Goal: Check status: Check status

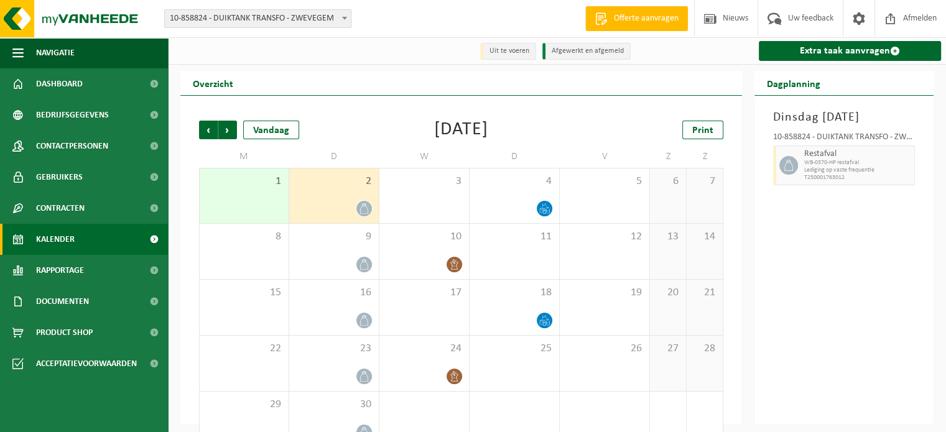
click at [362, 210] on icon at bounding box center [364, 208] width 11 height 11
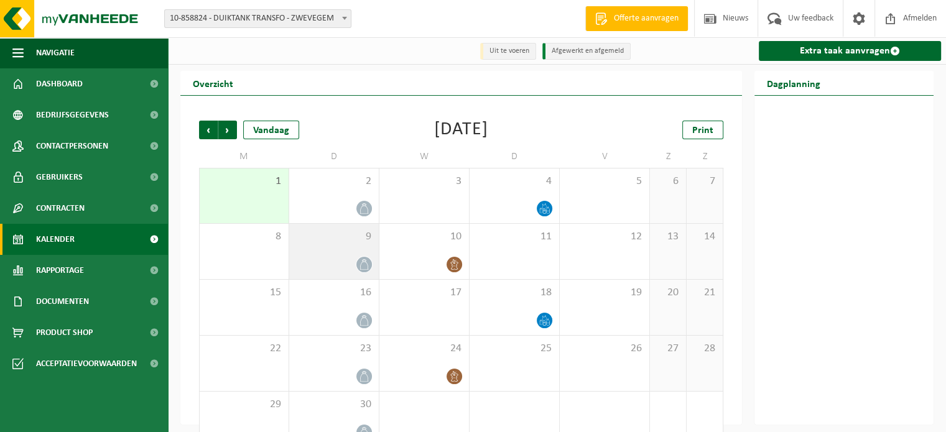
click at [365, 266] on icon at bounding box center [364, 264] width 11 height 11
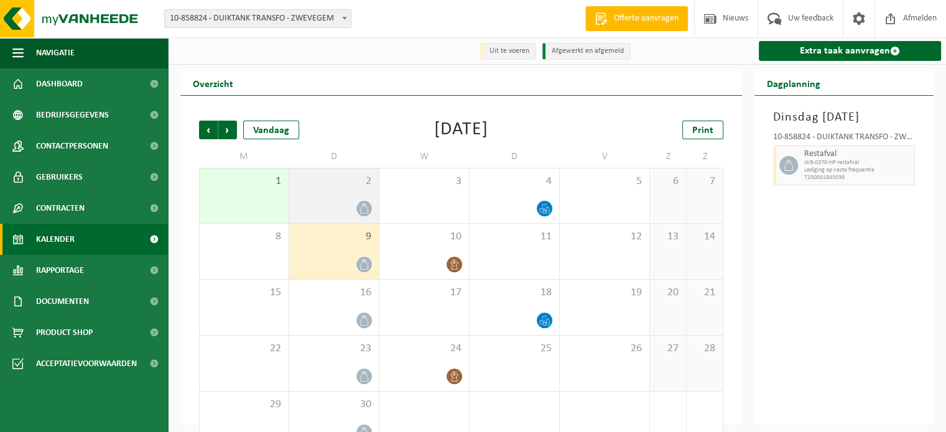
click at [364, 211] on icon at bounding box center [364, 208] width 11 height 11
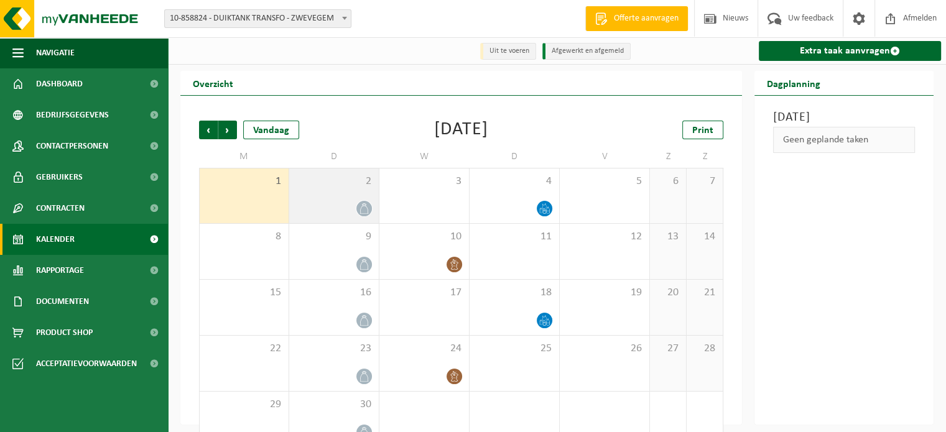
click at [362, 208] on icon at bounding box center [364, 208] width 11 height 11
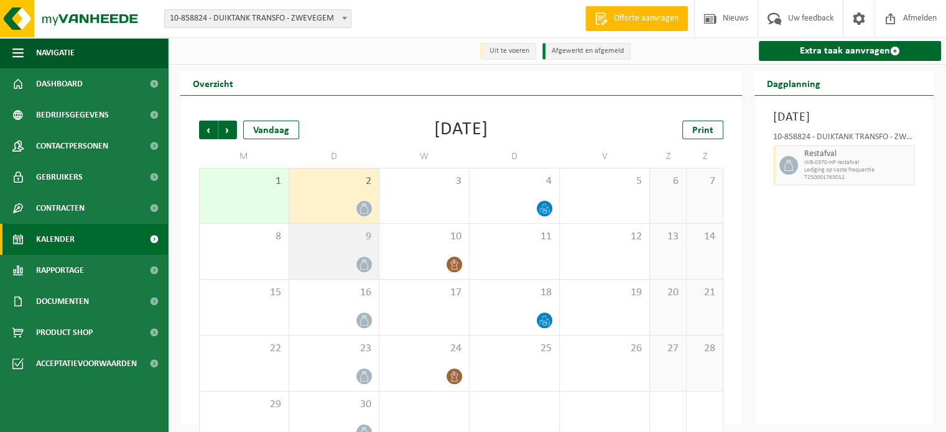
click at [351, 264] on div at bounding box center [333, 264] width 77 height 17
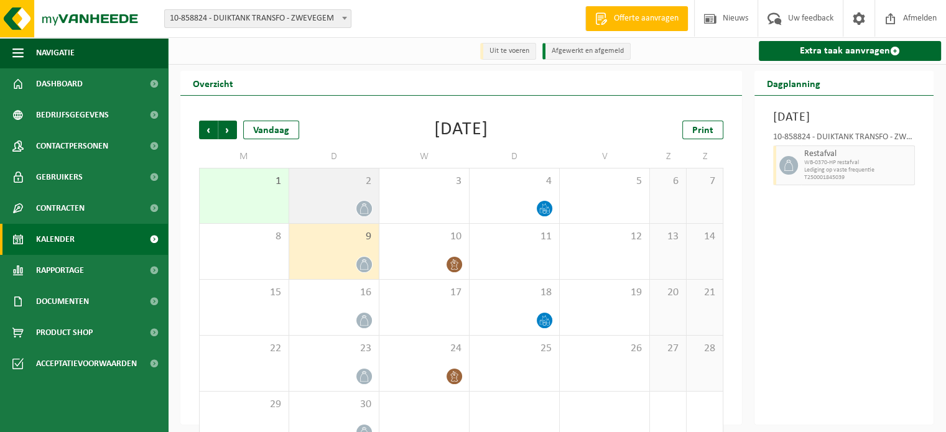
click at [331, 198] on div "2" at bounding box center [334, 196] width 90 height 55
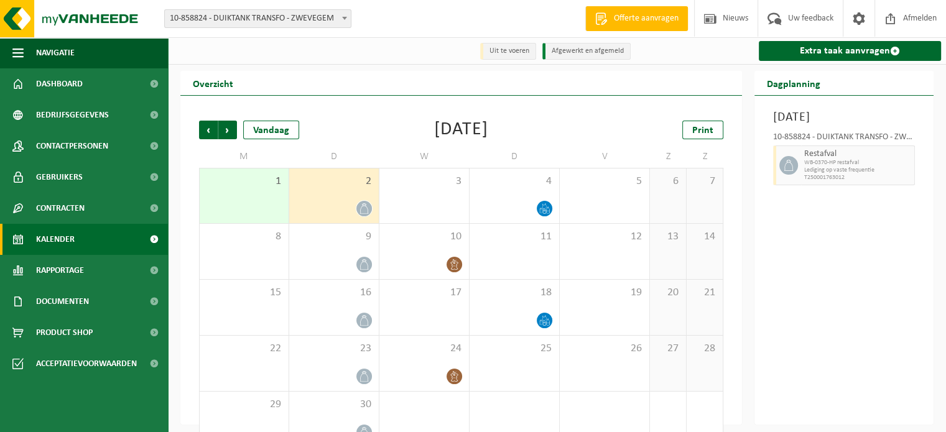
click at [858, 243] on div "[DATE] 10-858824 - DUIKTANK TRANSFO - ZWEVEGEM Restafval WB-0370-HP restafval L…" at bounding box center [843, 260] width 179 height 329
click at [353, 137] on div "Vorige Volgende Vandaag [DATE] Print" at bounding box center [461, 130] width 524 height 19
